Goal: Information Seeking & Learning: Understand process/instructions

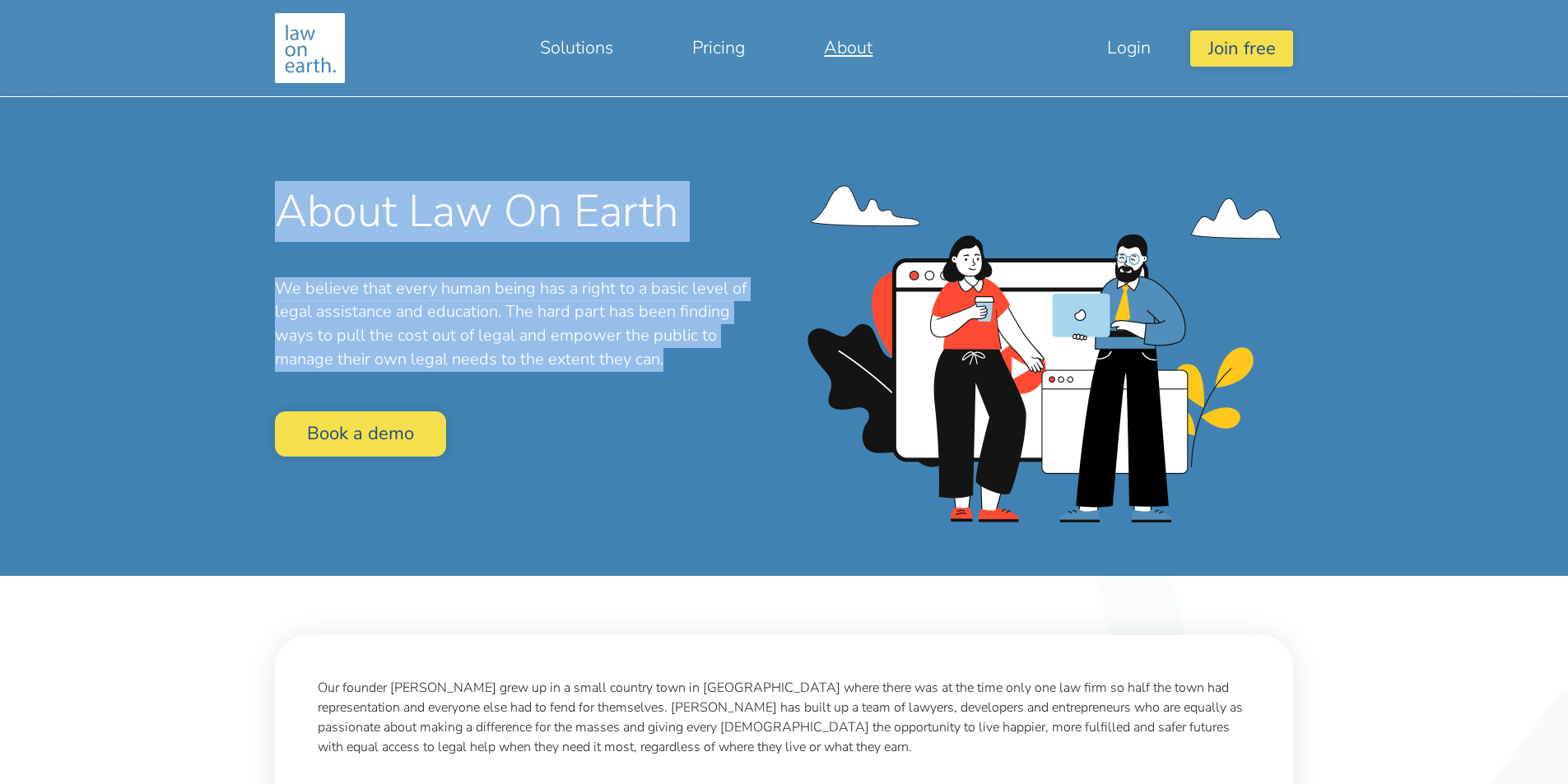
drag, startPoint x: 257, startPoint y: 221, endPoint x: 732, endPoint y: 354, distance: 493.3
click at [732, 354] on div "About Law On Earth We believe that every human being has a right to a basic lev…" at bounding box center [784, 288] width 1251 height 576
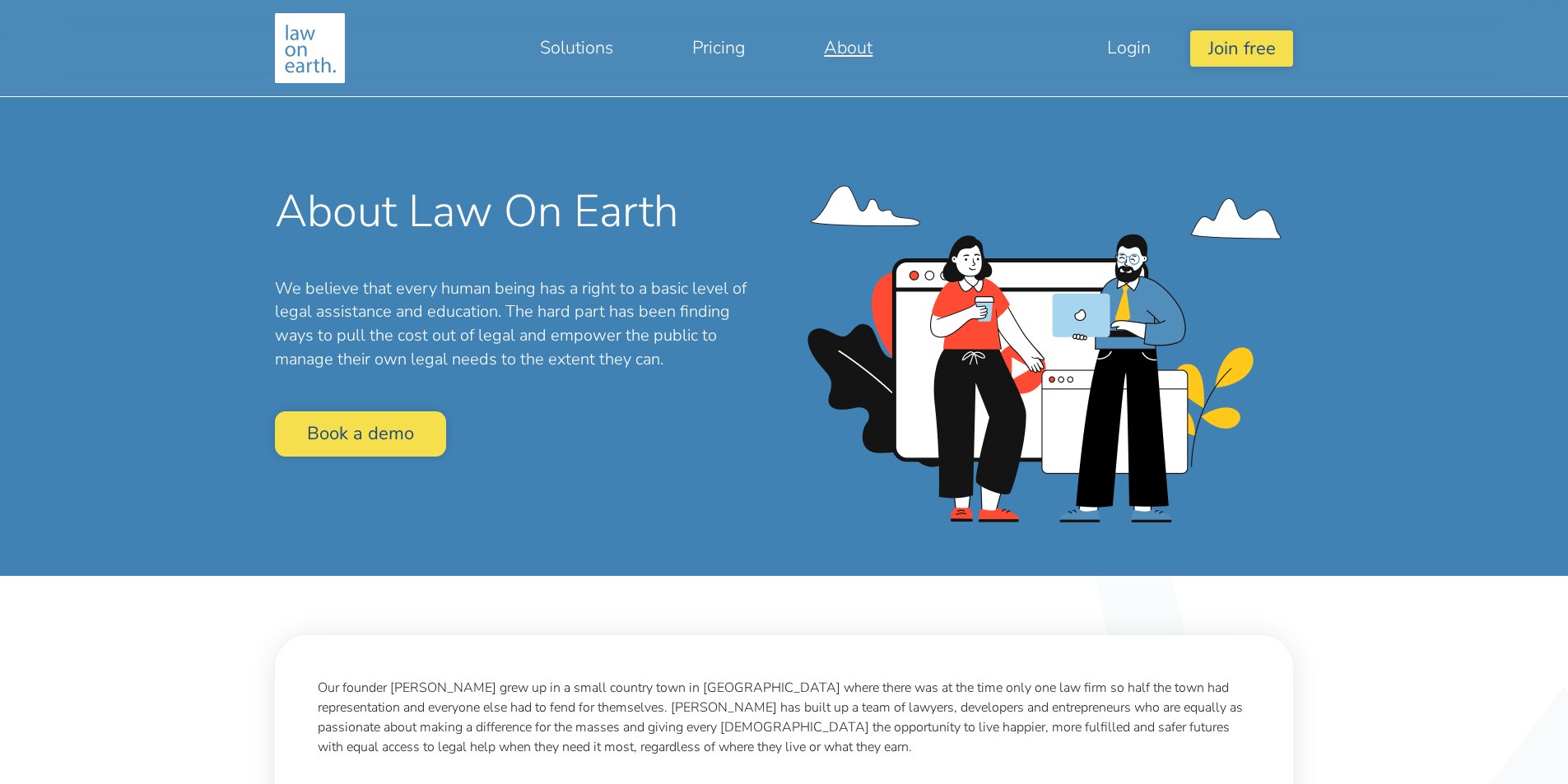
click at [666, 454] on div "About Law On Earth We believe that every human being has a right to a basic lev…" at bounding box center [524, 327] width 496 height 284
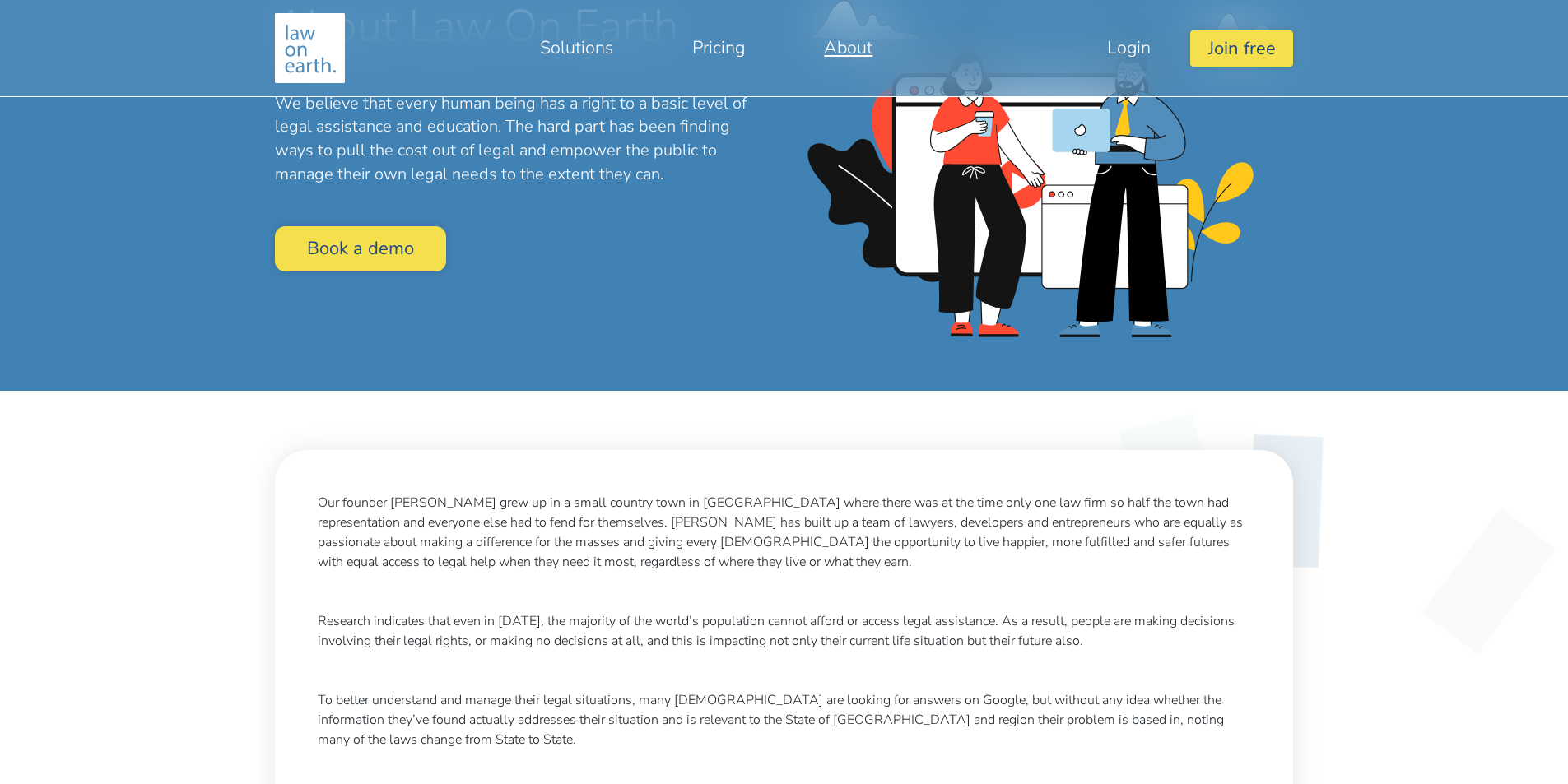
scroll to position [330, 0]
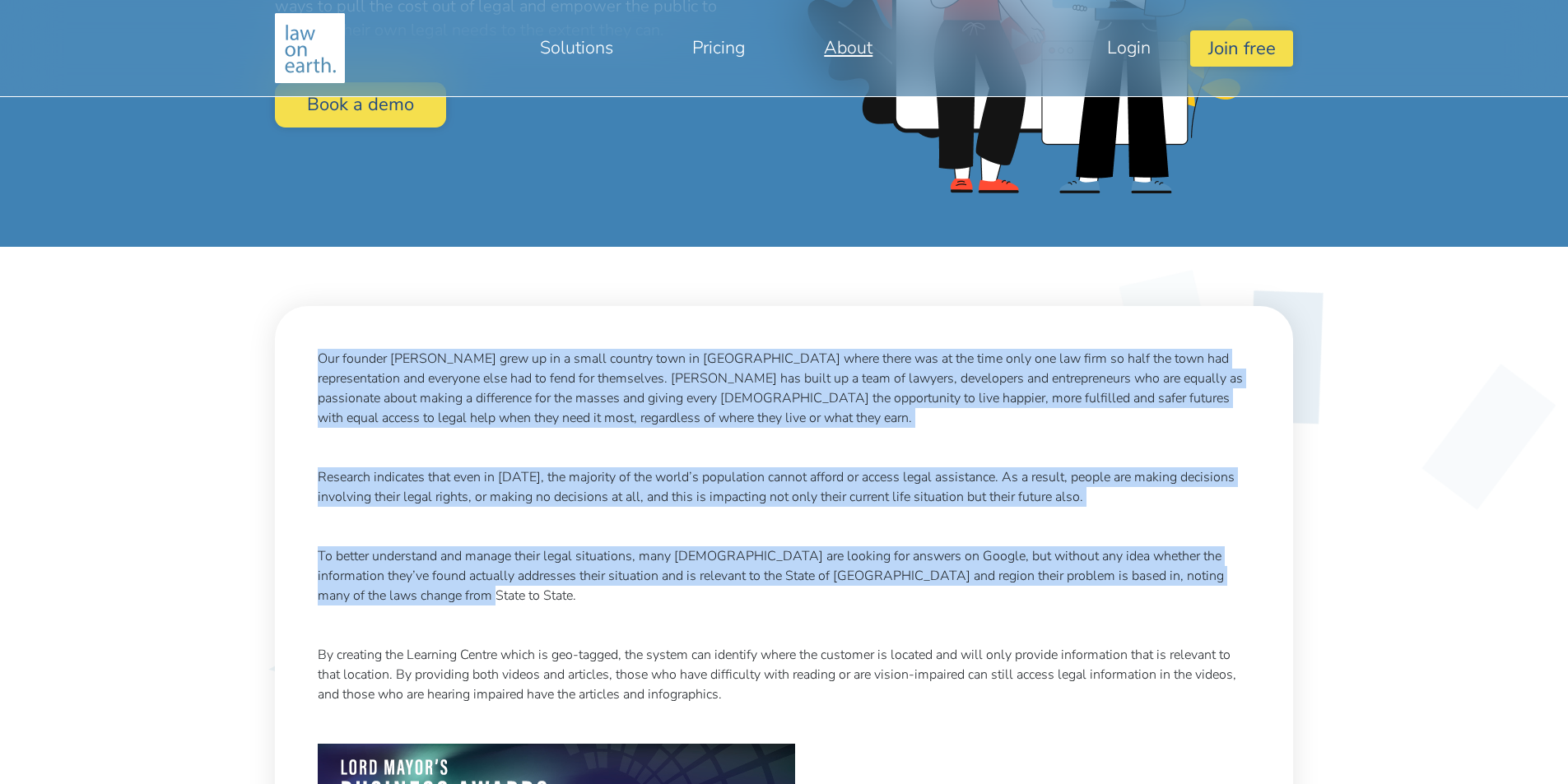
drag, startPoint x: 278, startPoint y: 362, endPoint x: 1170, endPoint y: 607, distance: 925.0
click at [1170, 607] on div "Our founder Katie Richards grew up in a small country town in North Queensland …" at bounding box center [784, 591] width 1018 height 570
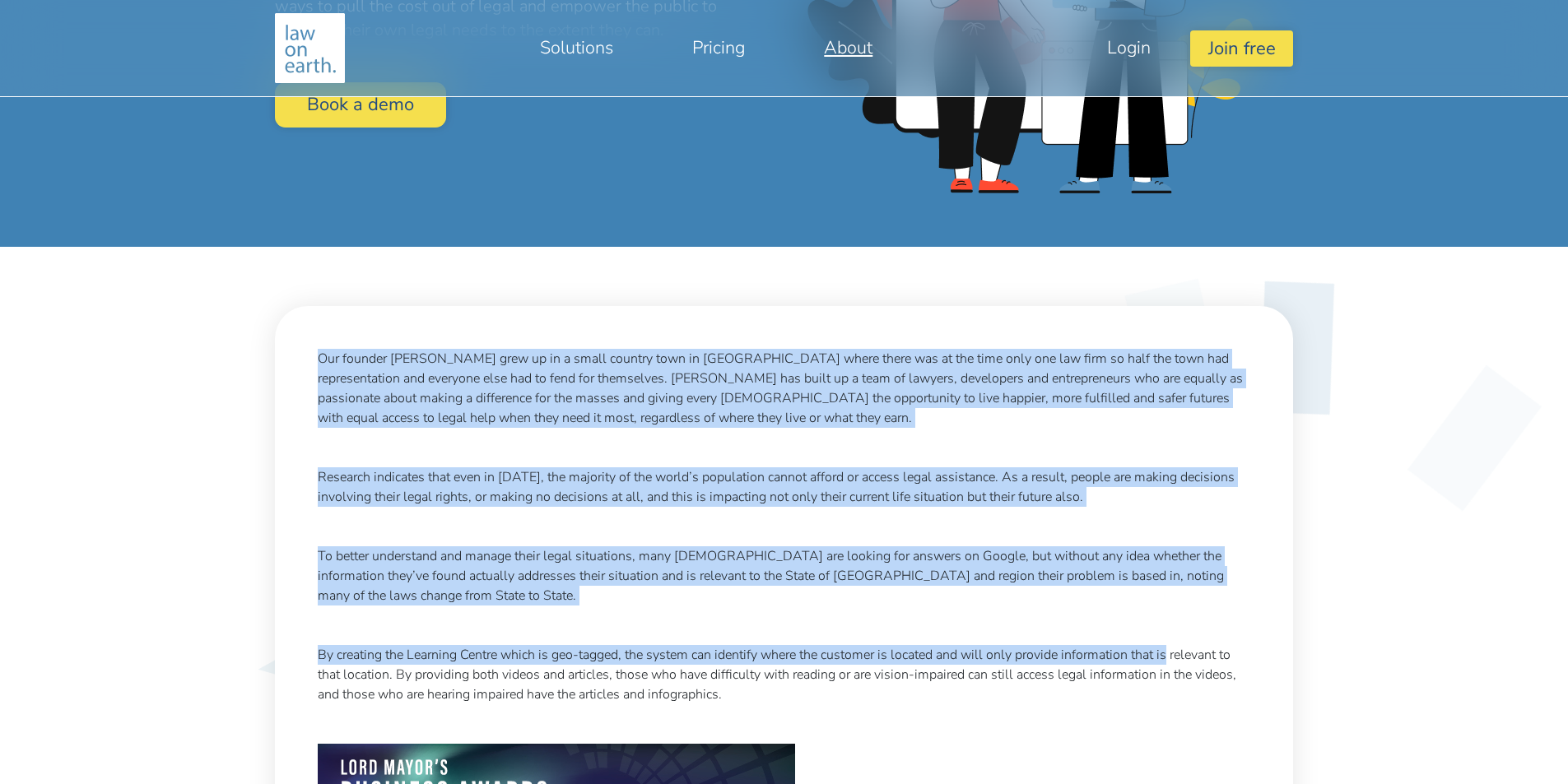
scroll to position [741, 0]
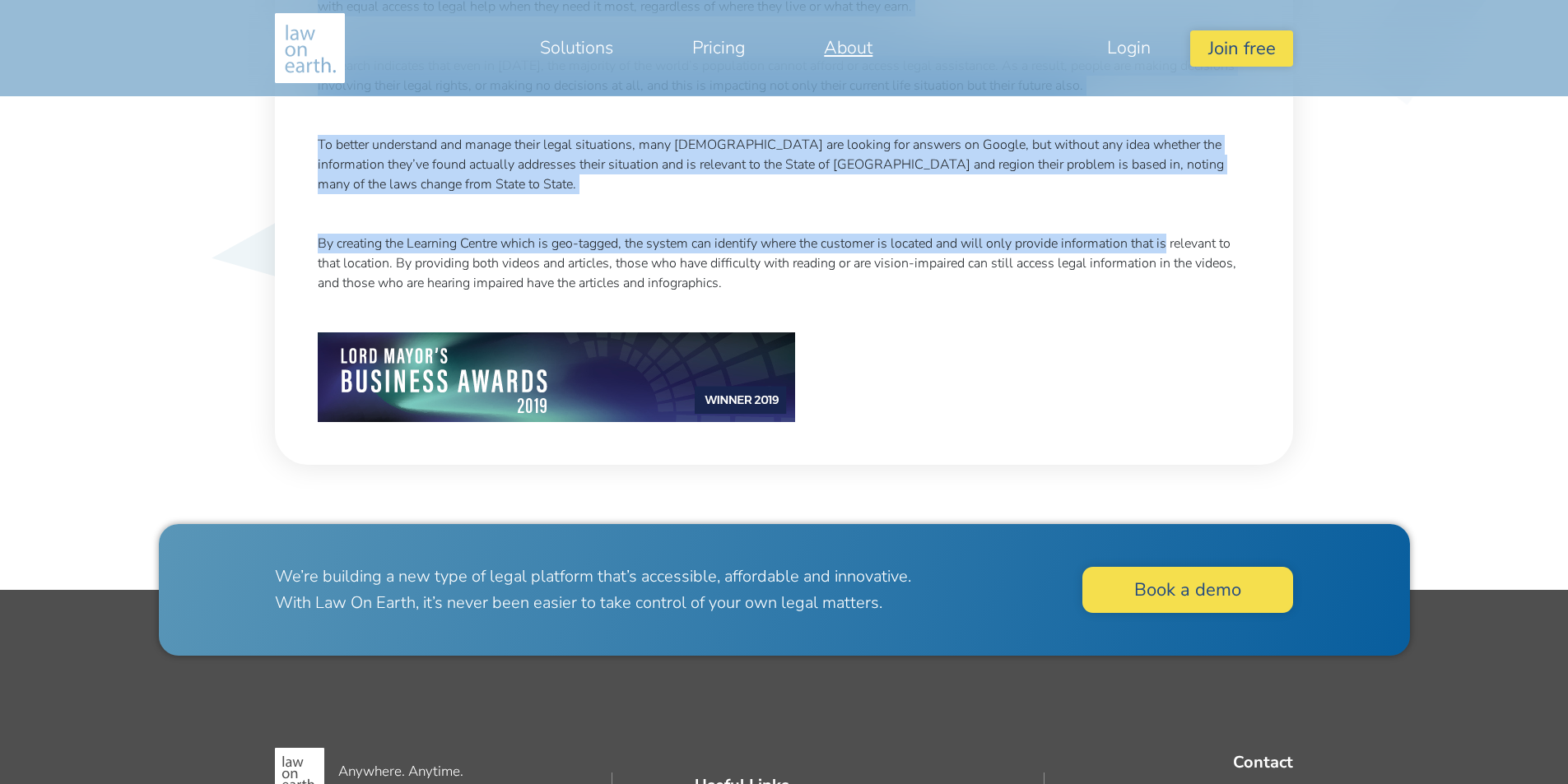
click at [790, 251] on p "By creating the Learning Centre which is geo-tagged, the system can identify wh…" at bounding box center [784, 263] width 933 height 59
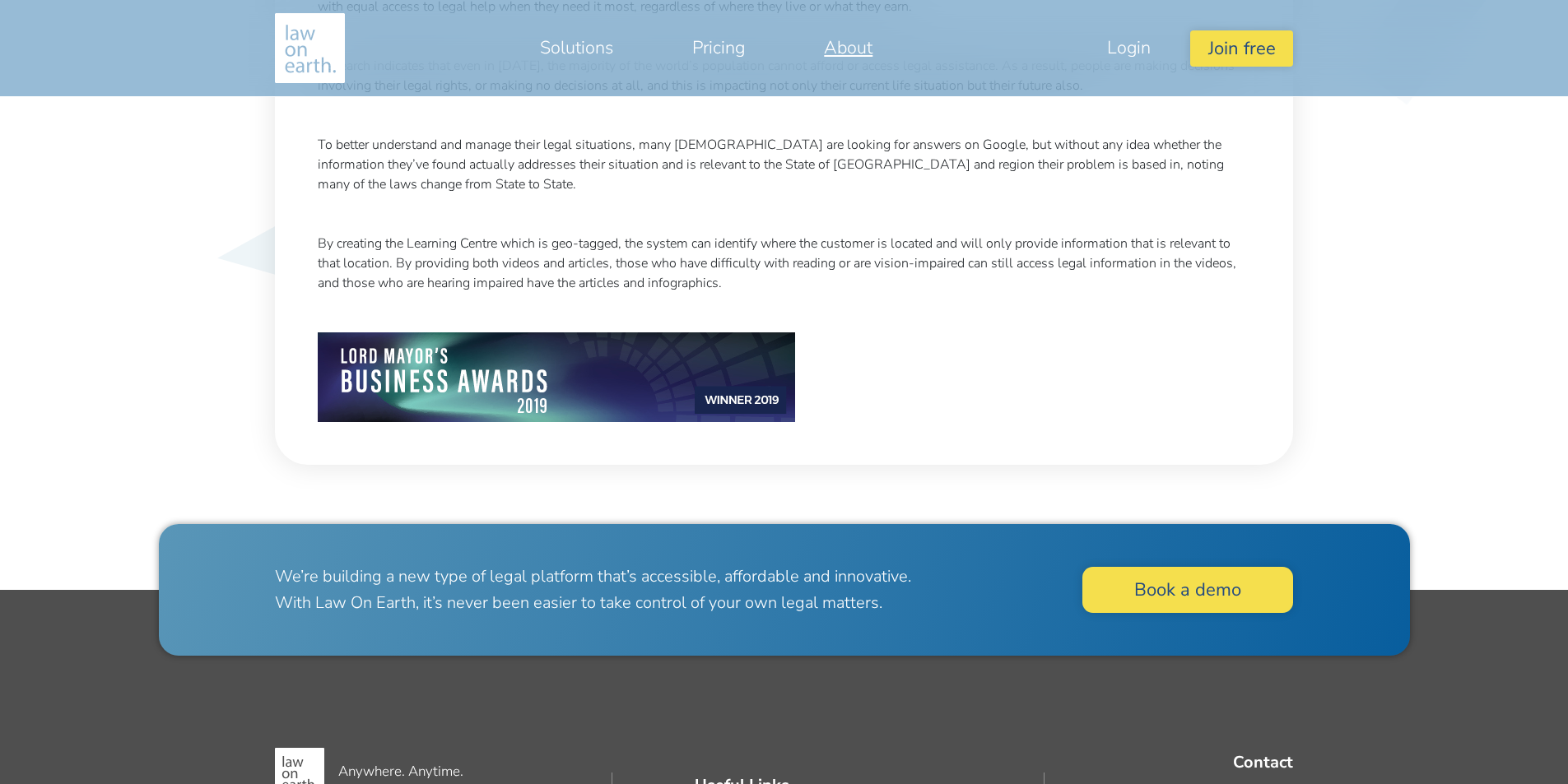
scroll to position [658, 0]
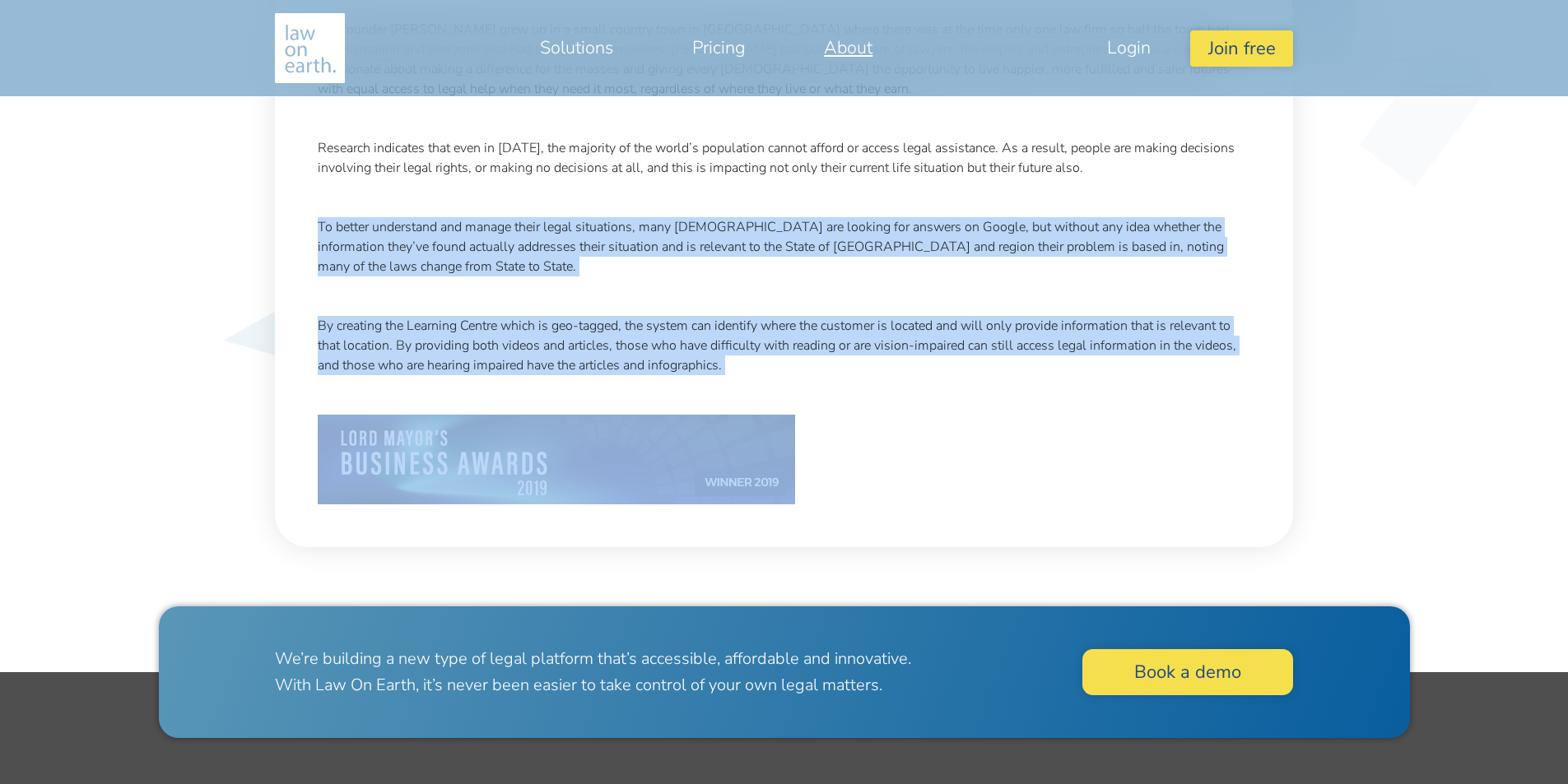
drag, startPoint x: 315, startPoint y: 233, endPoint x: 1122, endPoint y: 477, distance: 843.1
click at [1127, 470] on div "Our founder Katie Richards grew up in a small country town in North Queensland …" at bounding box center [784, 263] width 966 height 518
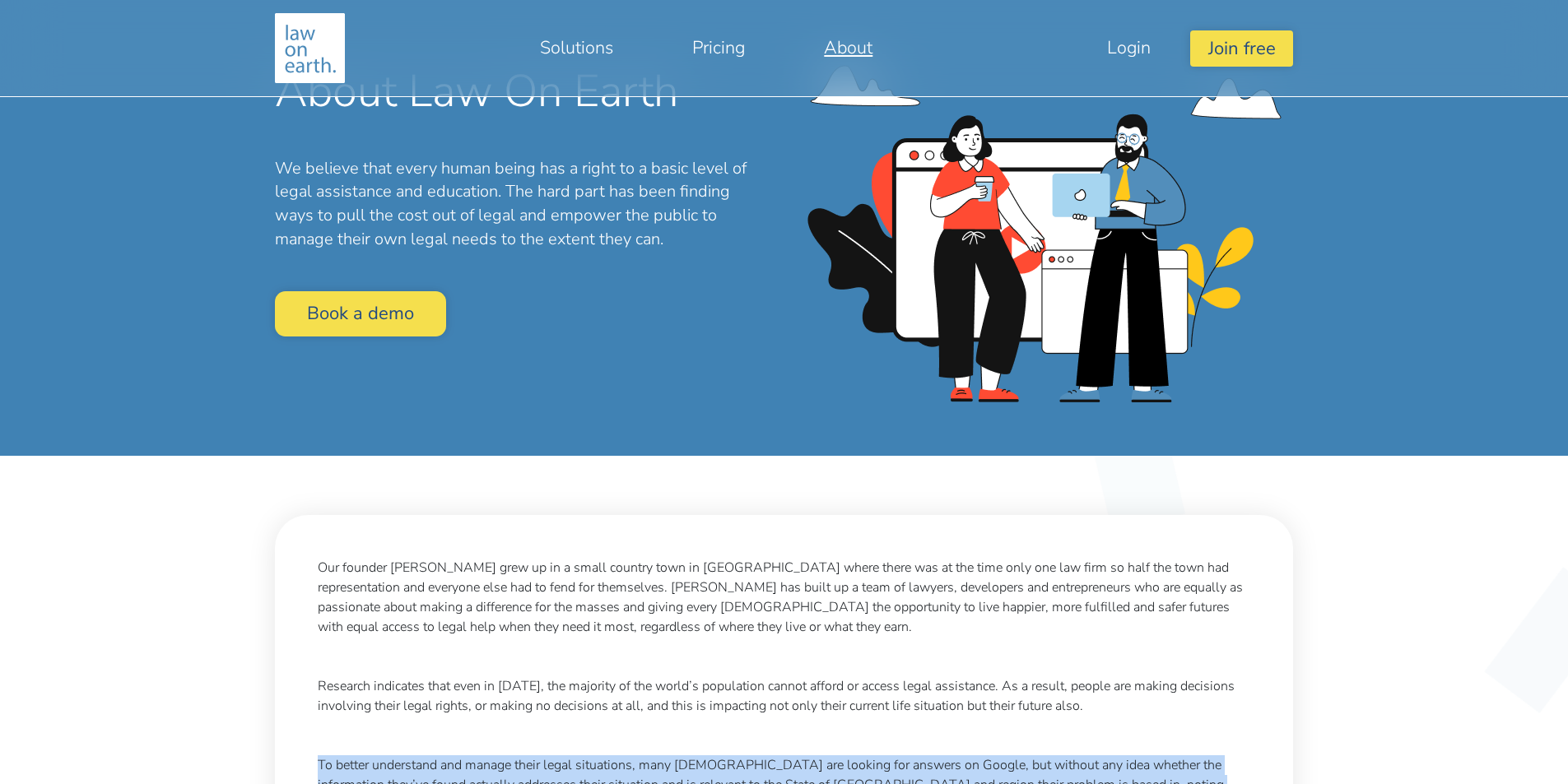
scroll to position [0, 0]
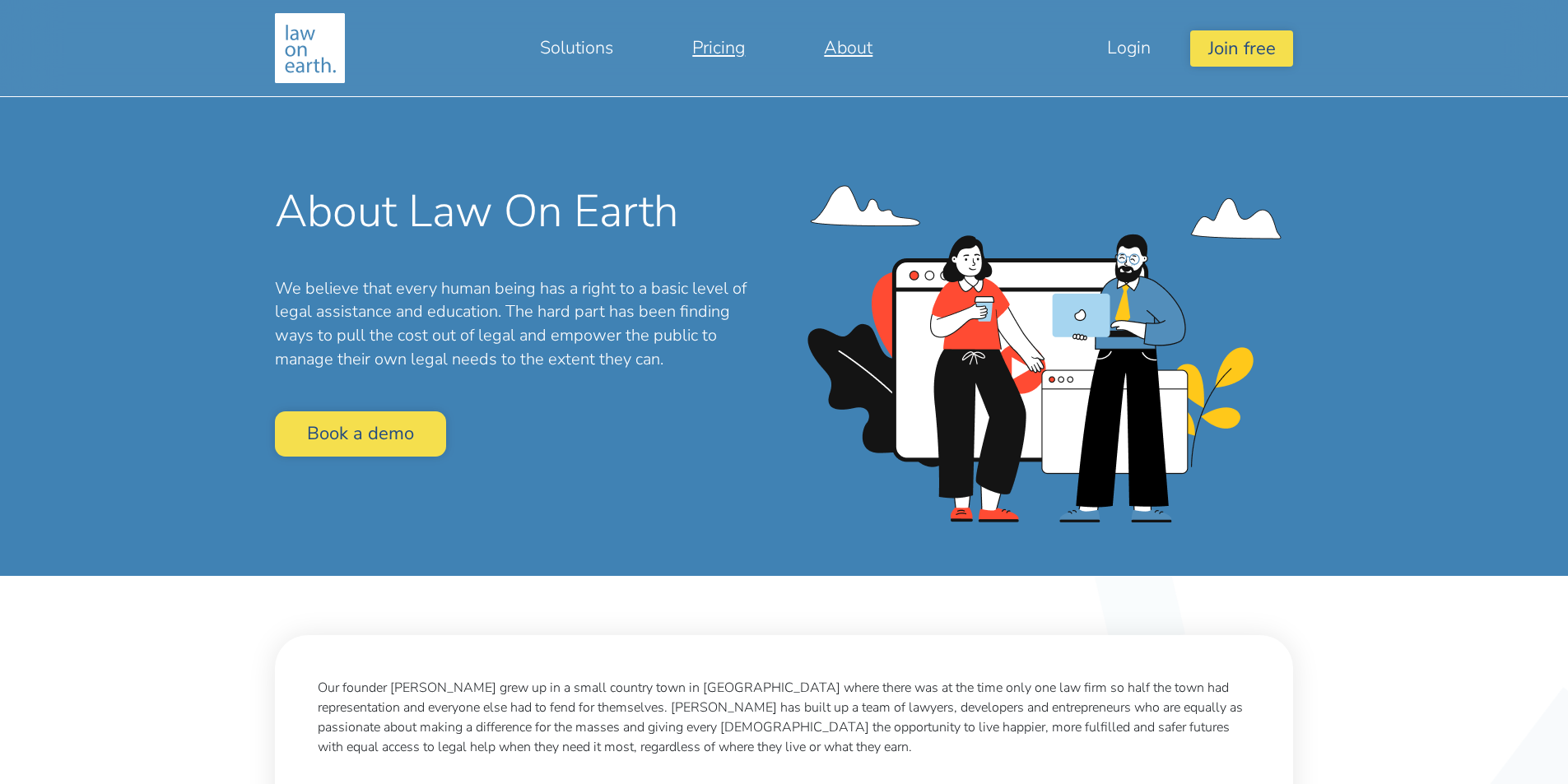
click at [729, 46] on link "Pricing" at bounding box center [718, 48] width 131 height 40
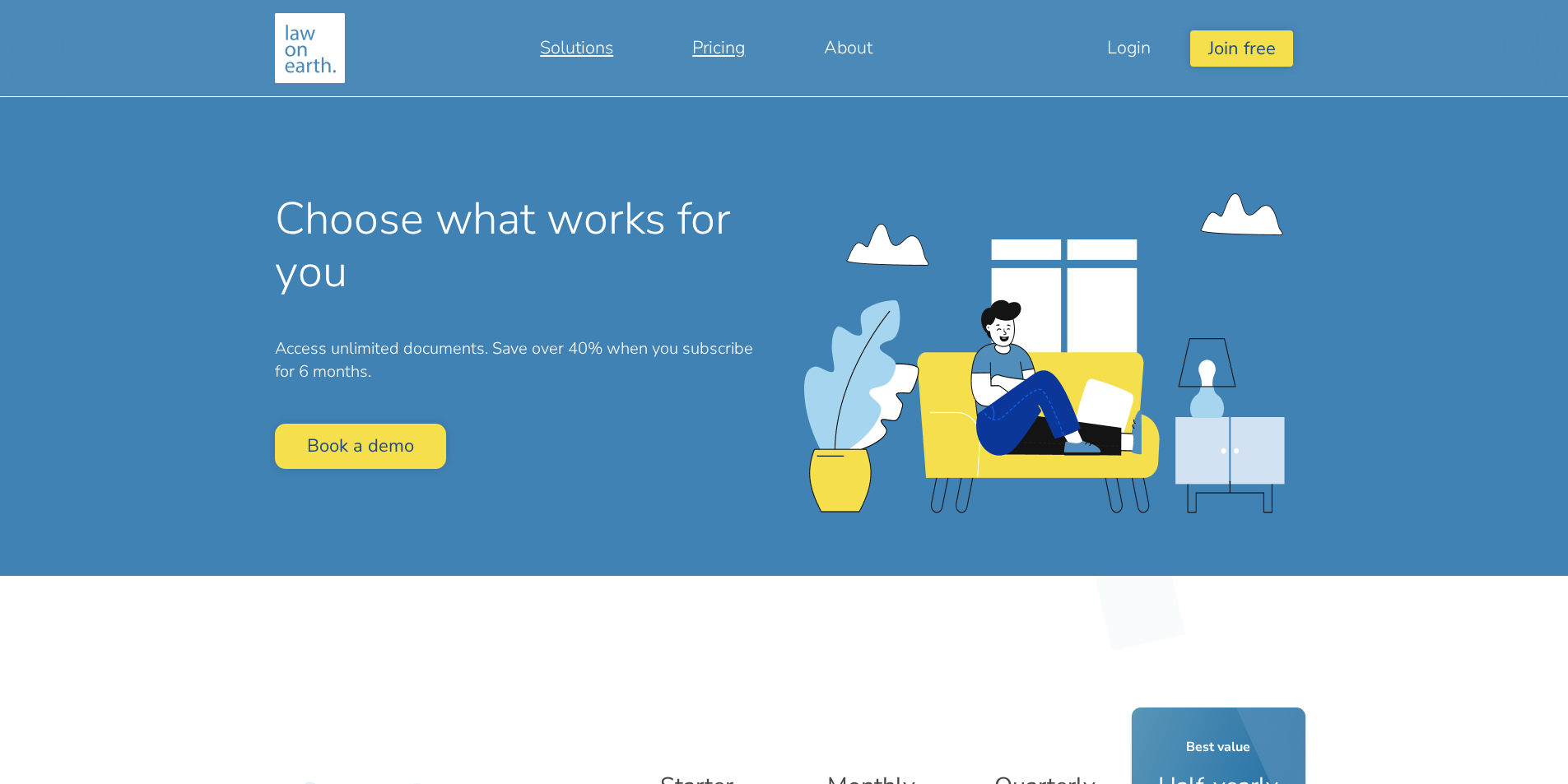
click at [587, 43] on link "Solutions" at bounding box center [577, 48] width 152 height 40
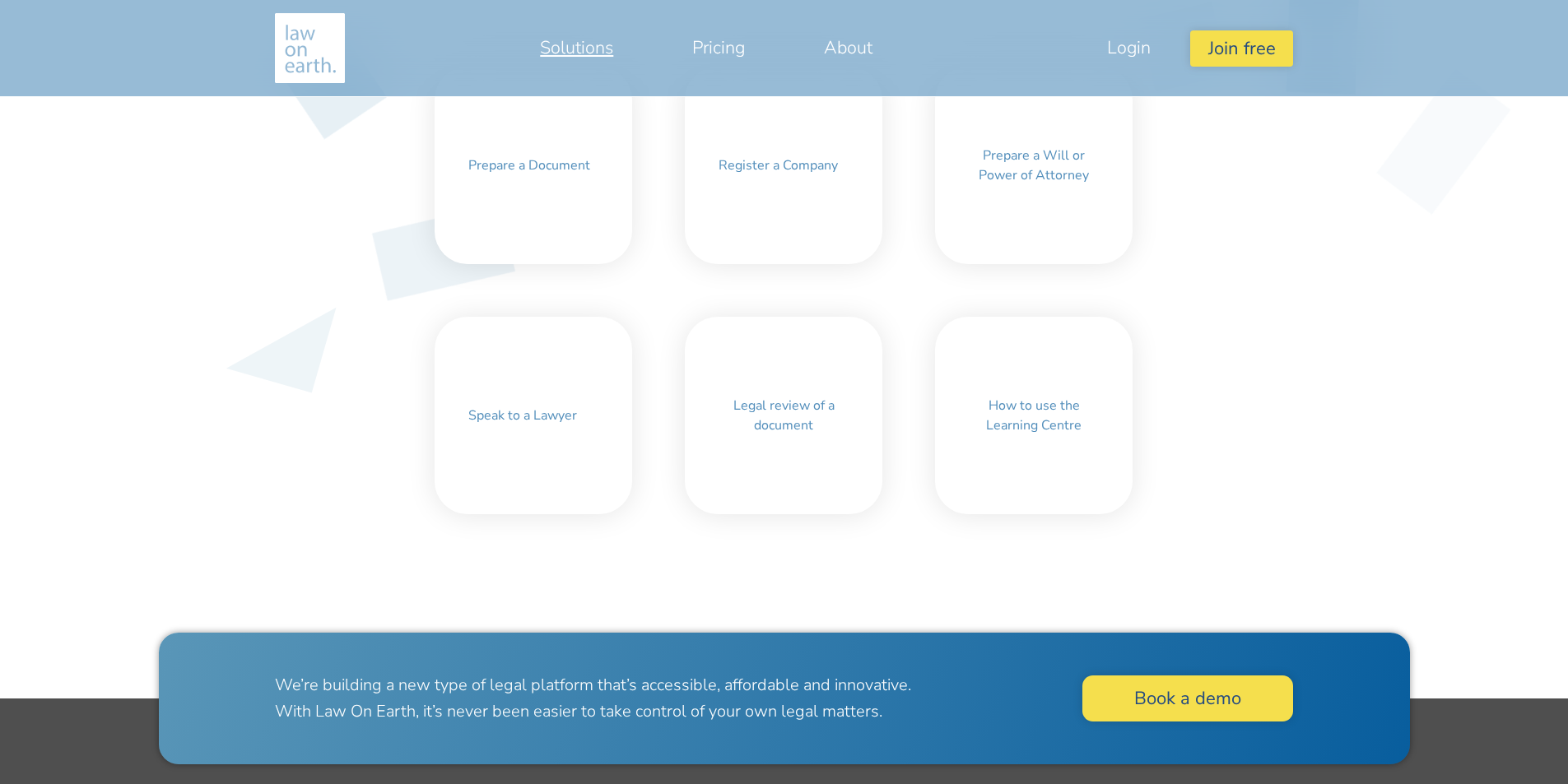
scroll to position [576, 0]
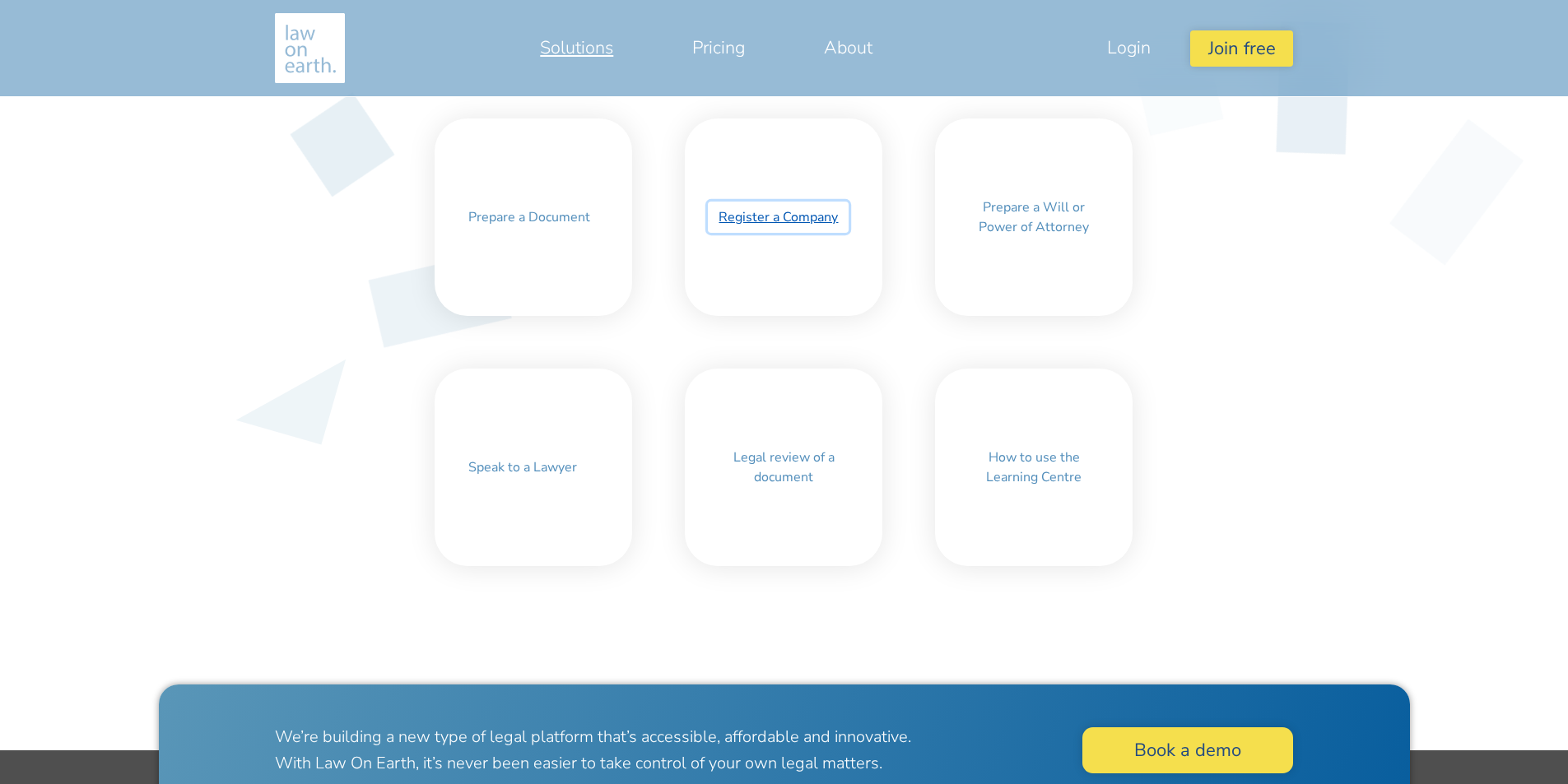
click at [783, 222] on link "Register a Company" at bounding box center [778, 217] width 140 height 32
